Goal: Information Seeking & Learning: Understand process/instructions

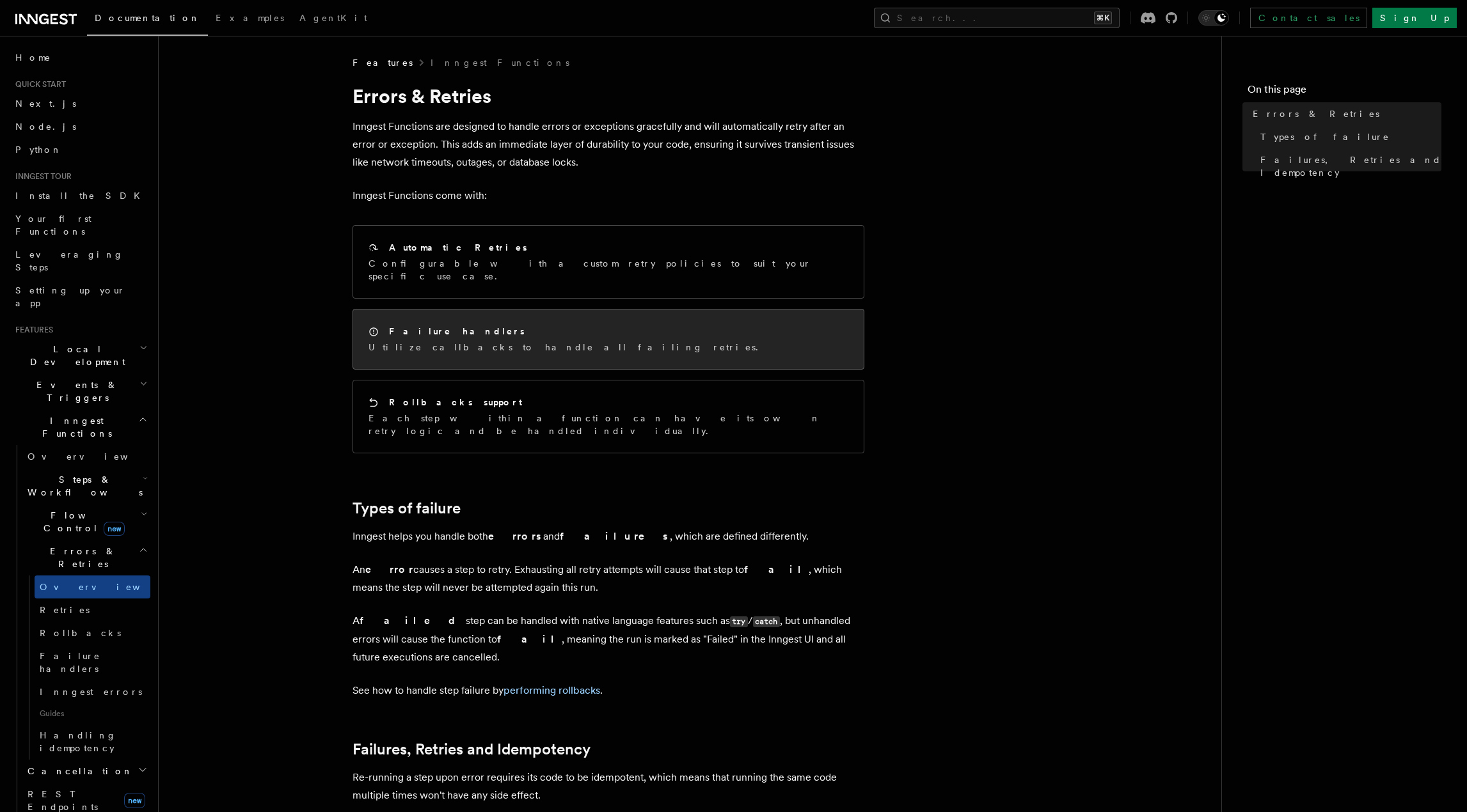
click at [507, 341] on p "Utilize callbacks to handle all failing retries." at bounding box center [566, 347] width 397 height 13
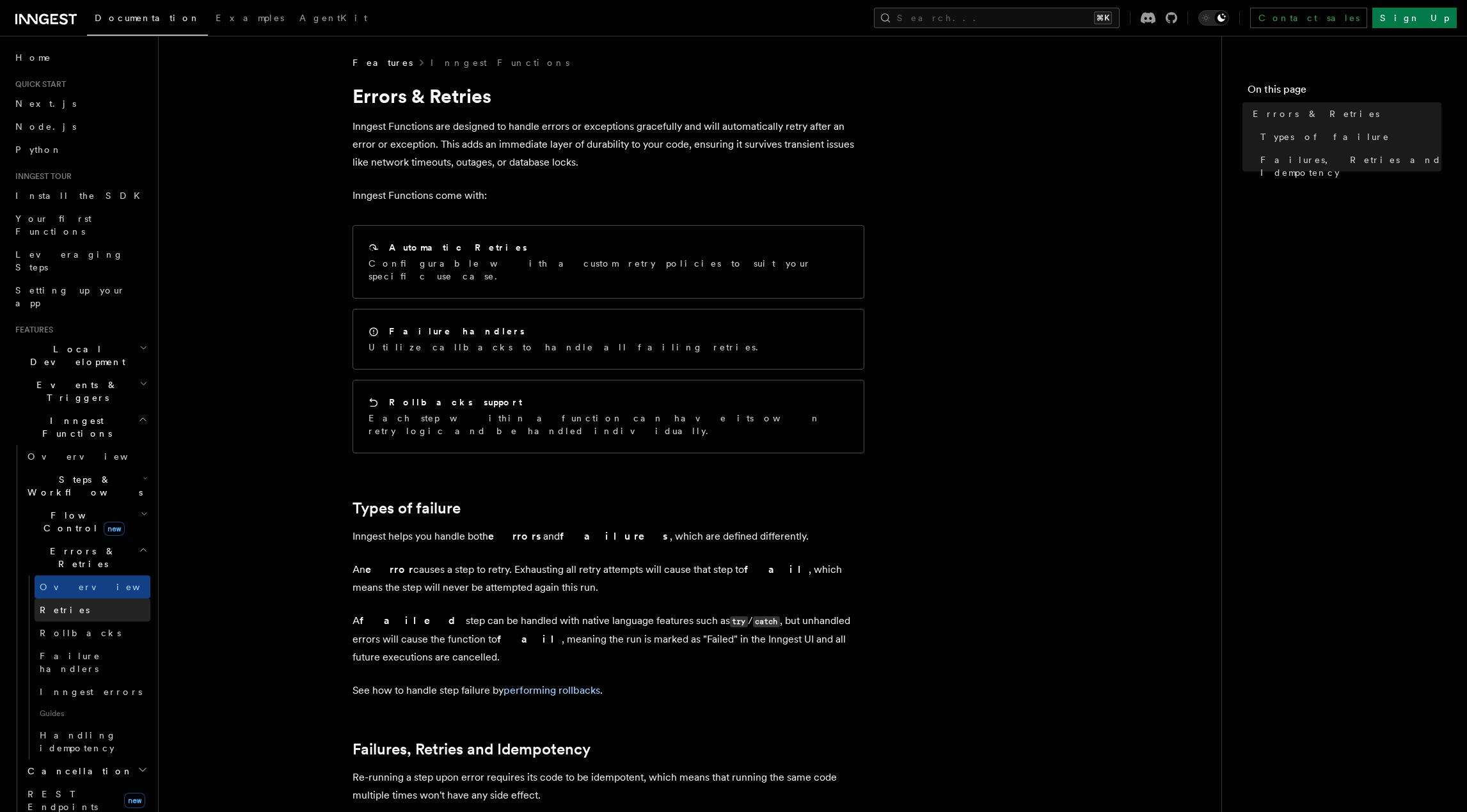
click at [82, 599] on link "Retries" at bounding box center [93, 610] width 116 height 23
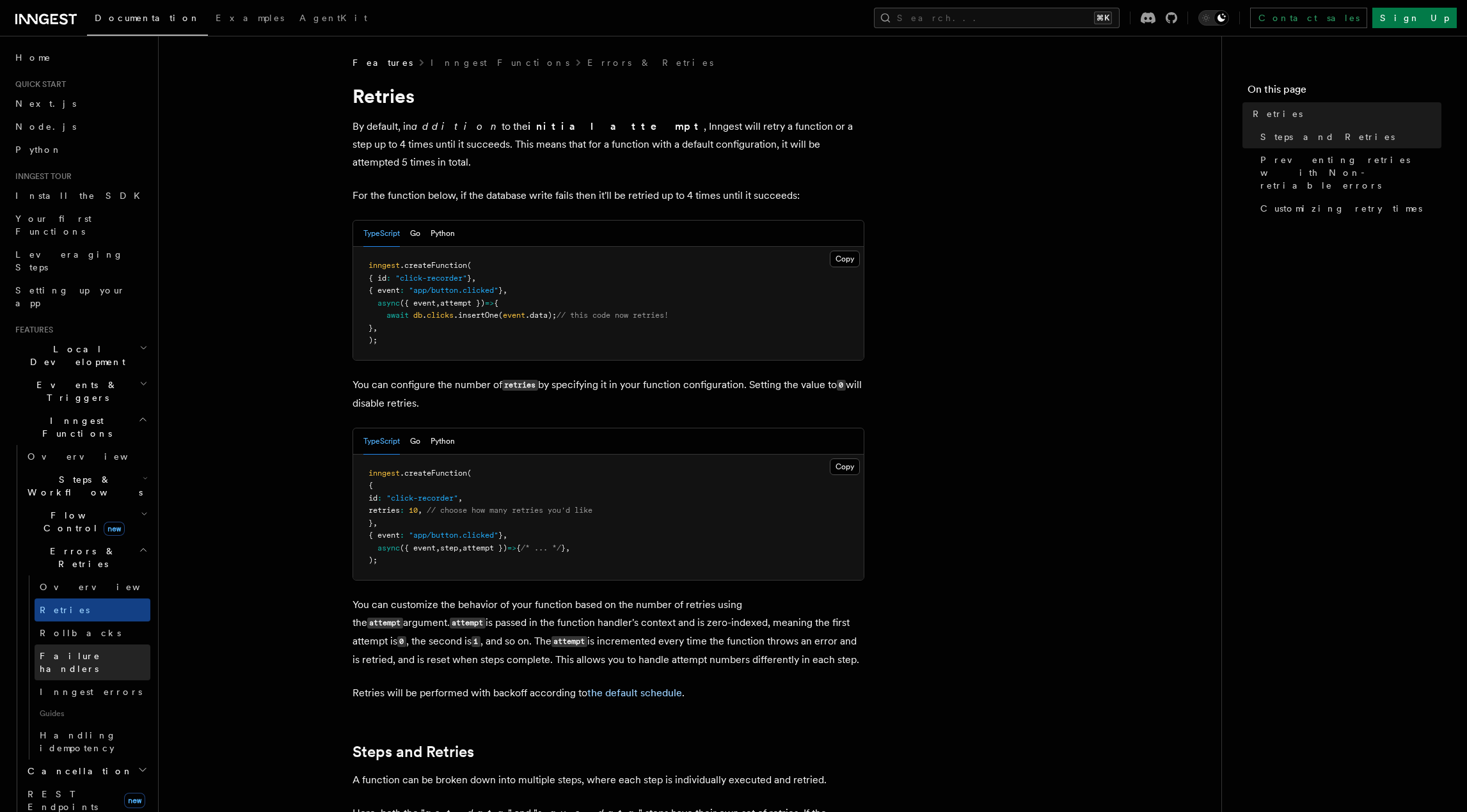
click at [100, 651] on span "Failure handlers" at bounding box center [70, 662] width 61 height 23
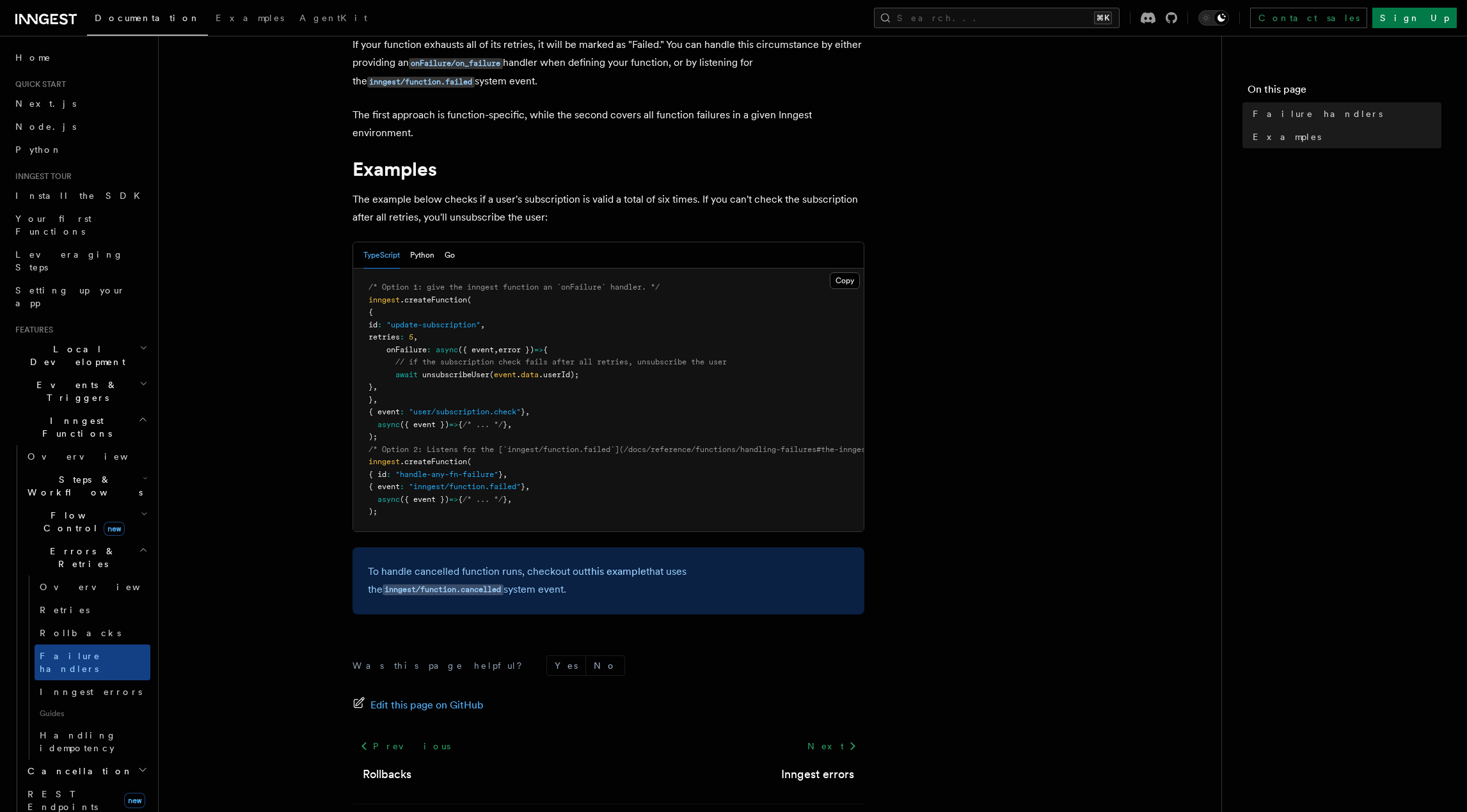
scroll to position [138, 0]
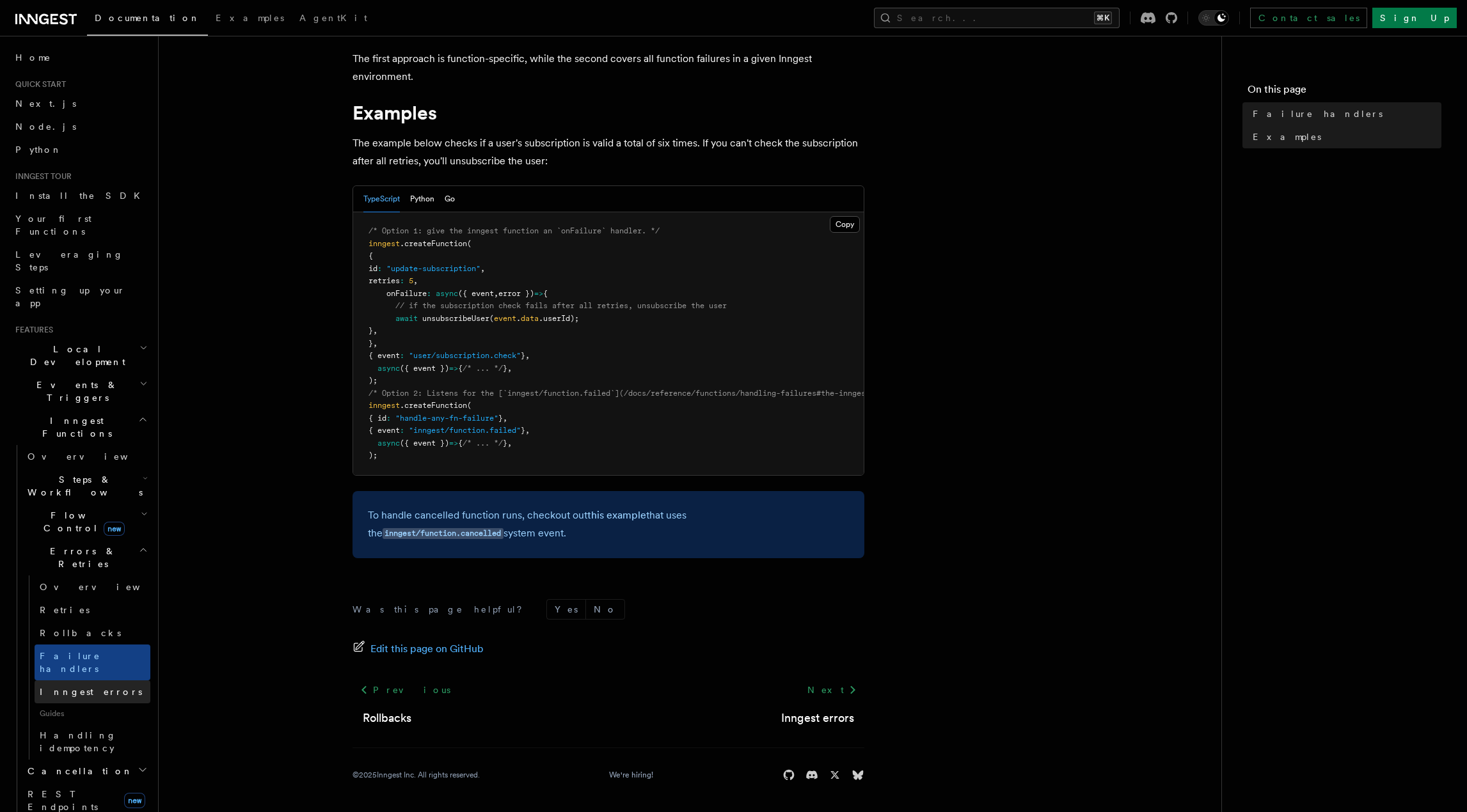
click at [66, 687] on span "Inngest errors" at bounding box center [91, 692] width 103 height 11
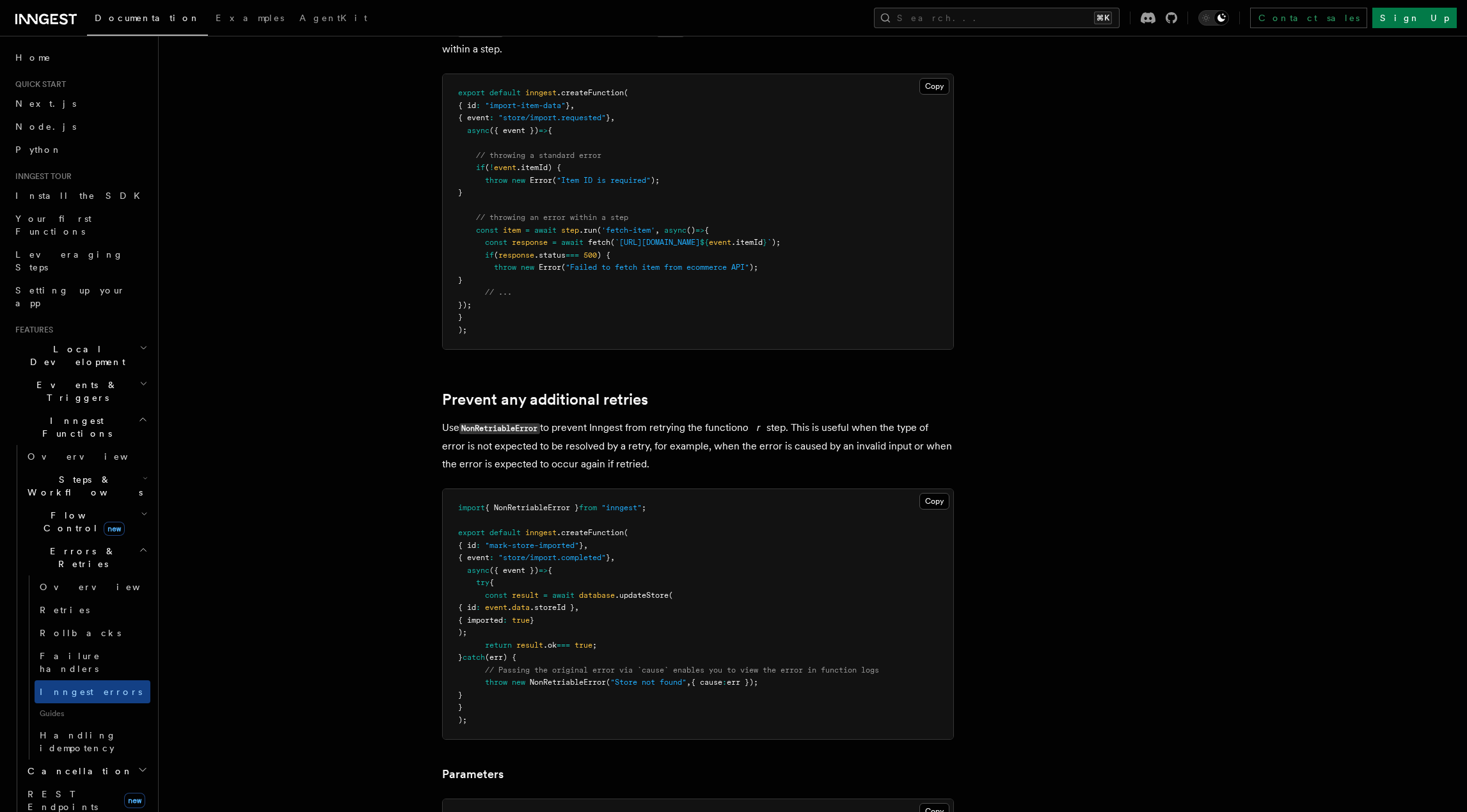
scroll to position [369, 0]
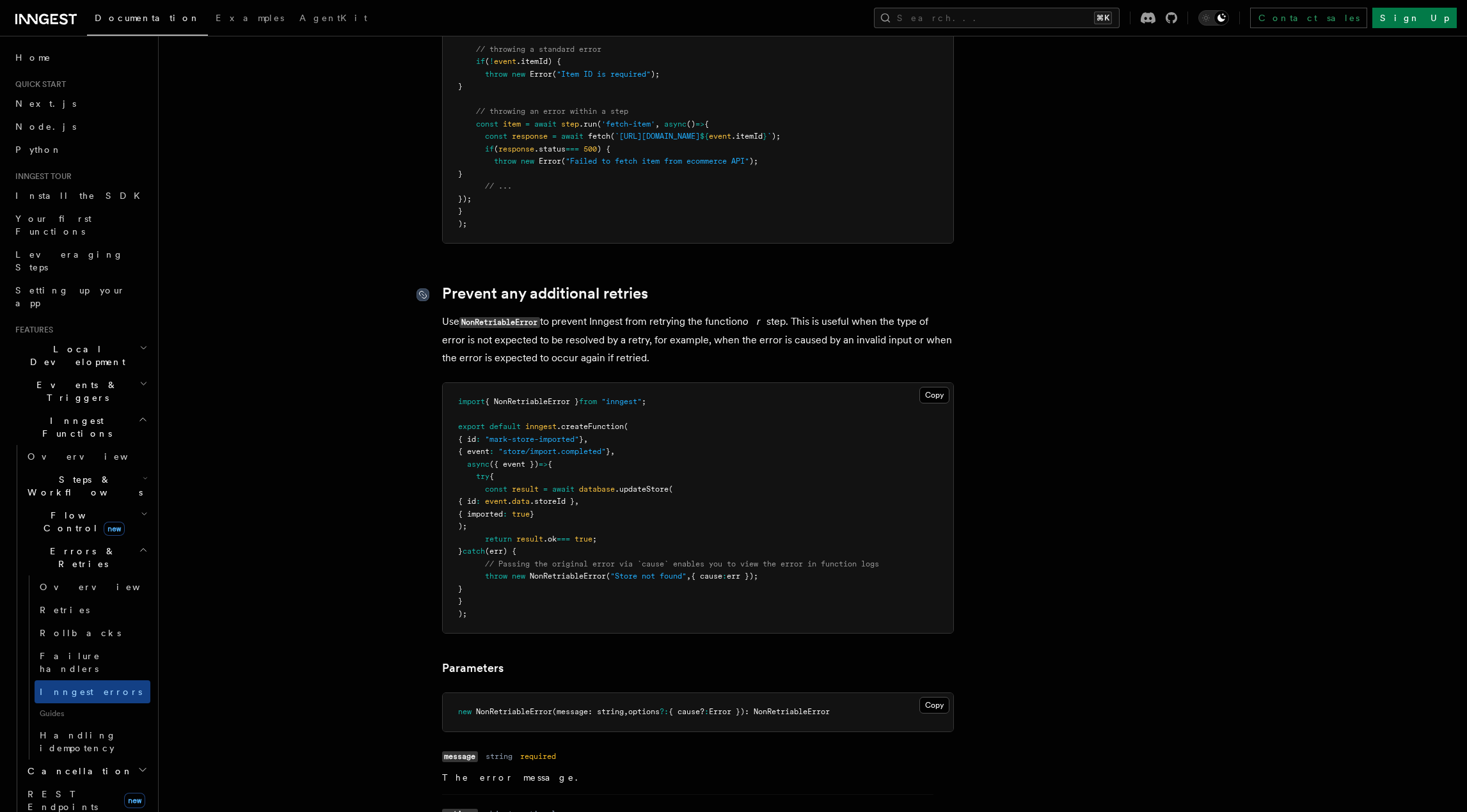
click at [424, 290] on icon at bounding box center [422, 294] width 13 height 13
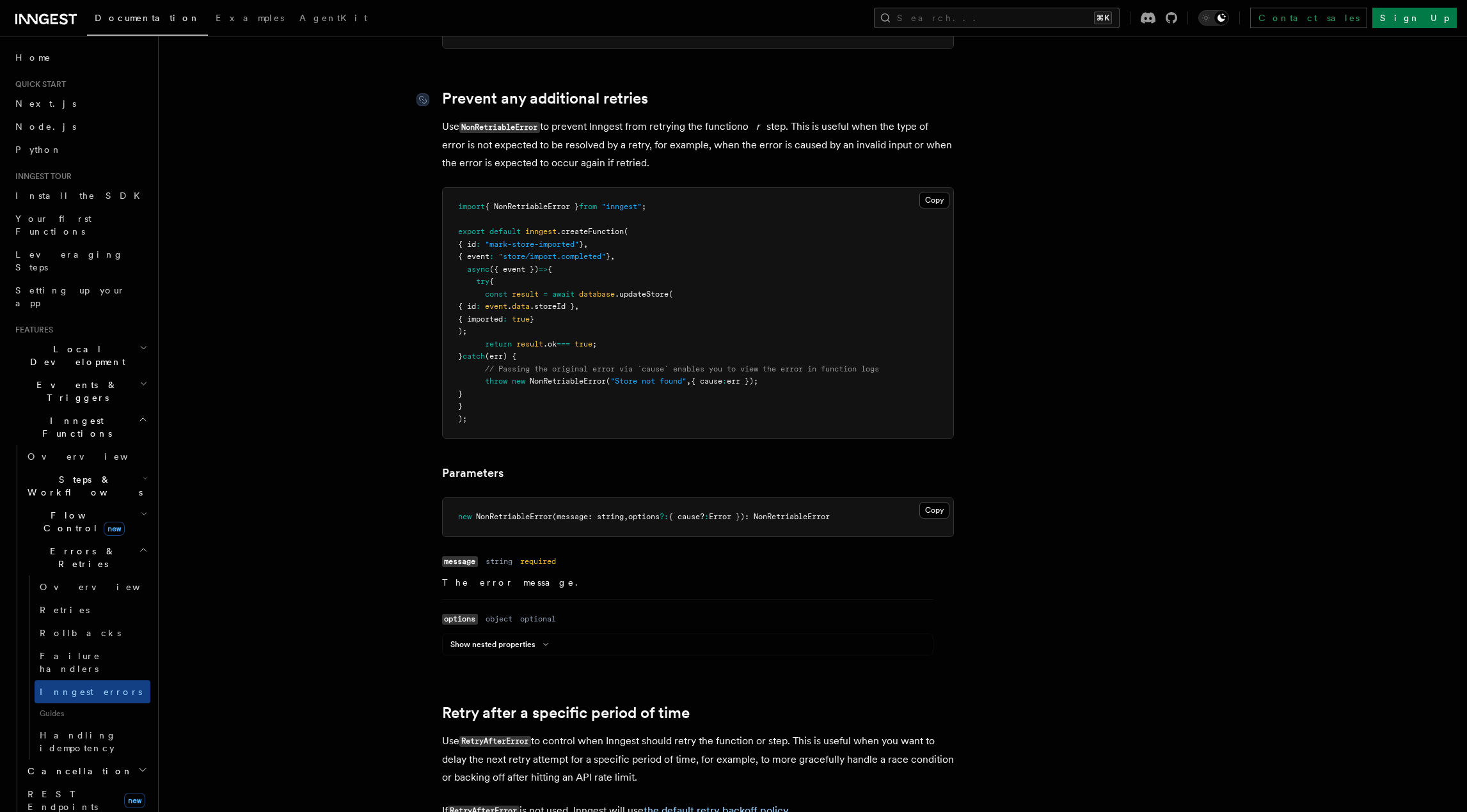
scroll to position [592, 0]
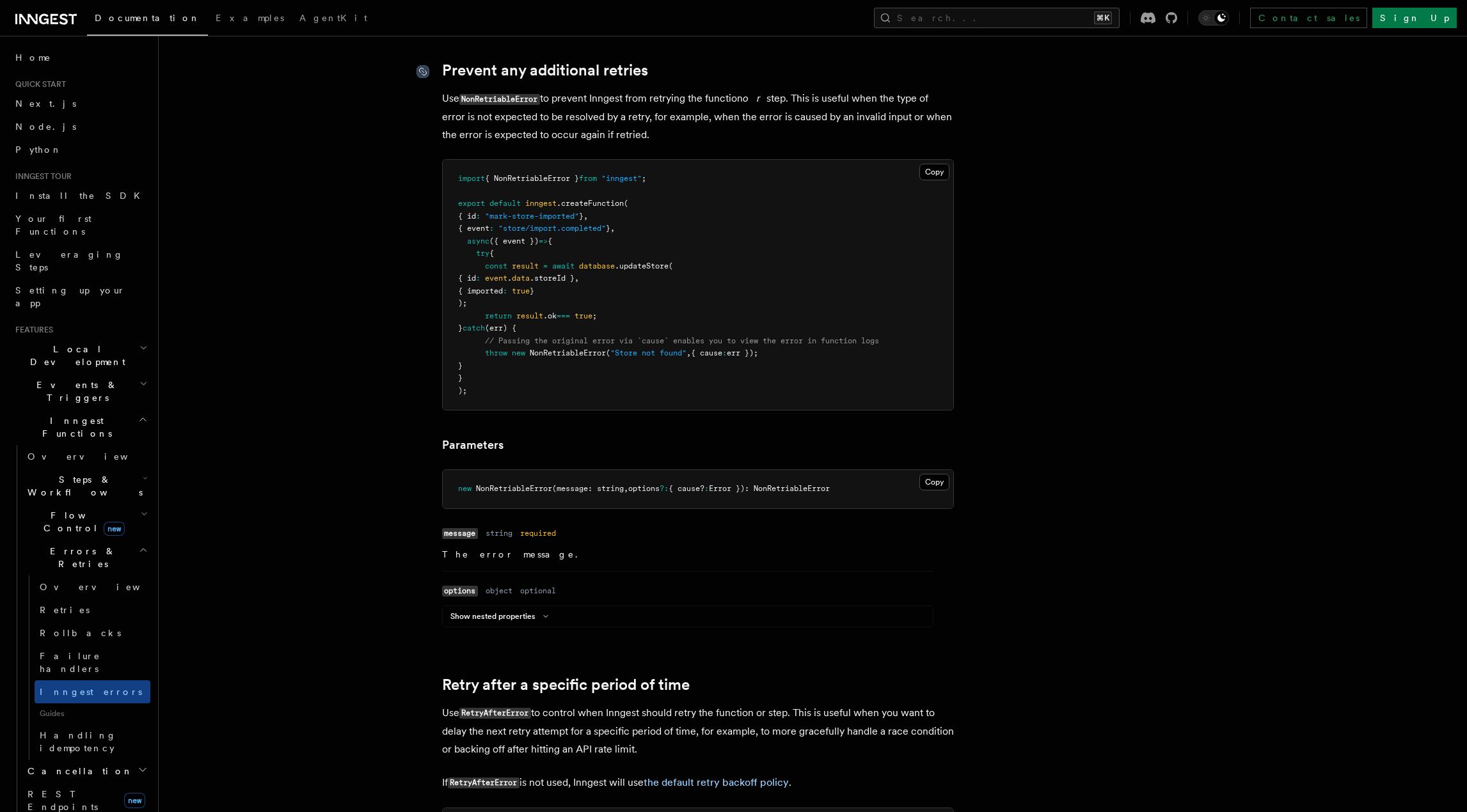
click at [423, 70] on icon at bounding box center [422, 72] width 13 height 13
click at [423, 69] on icon at bounding box center [422, 72] width 13 height 13
click at [496, 63] on link "Prevent any additional retries" at bounding box center [545, 70] width 206 height 18
click at [491, 66] on link "Prevent any additional retries" at bounding box center [545, 70] width 206 height 18
click at [493, 71] on link "Prevent any additional retries" at bounding box center [545, 70] width 206 height 18
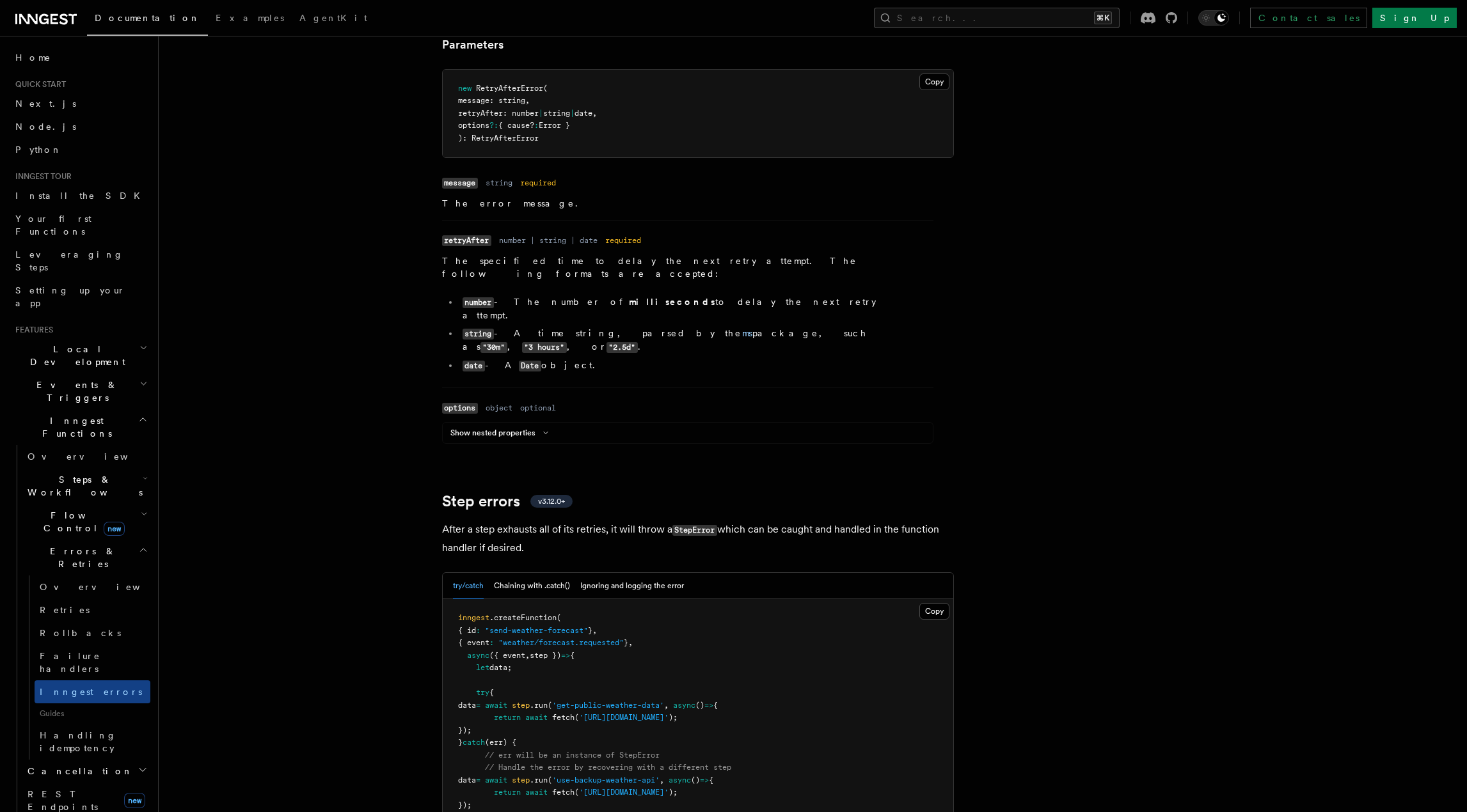
scroll to position [1803, 0]
